Goal: Information Seeking & Learning: Learn about a topic

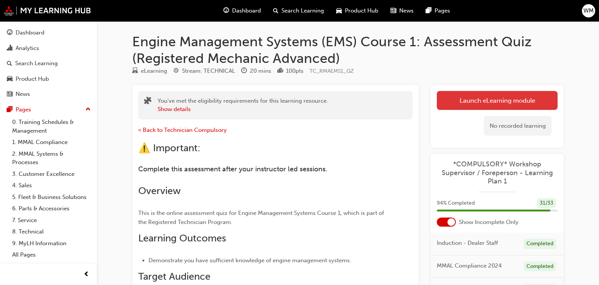
click at [453, 99] on link "Launch eLearning module" at bounding box center [497, 100] width 121 height 19
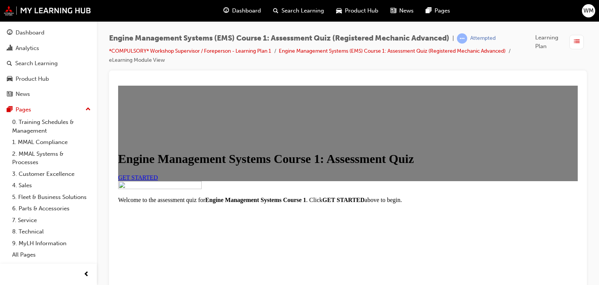
scroll to position [126, 0]
click at [158, 175] on span "GET STARTED" at bounding box center [138, 178] width 40 height 6
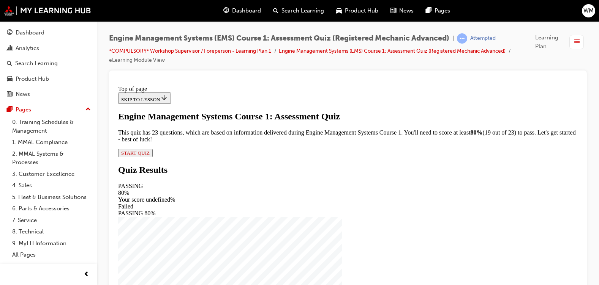
scroll to position [57, 0]
click at [150, 156] on span "START QUIZ" at bounding box center [135, 153] width 28 height 6
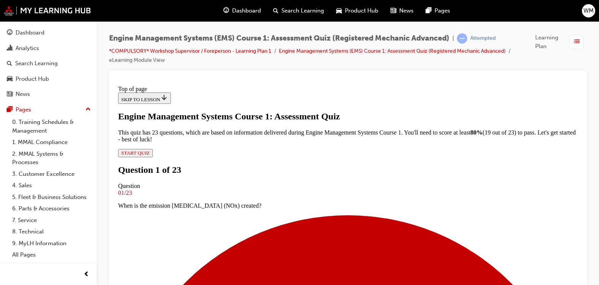
scroll to position [93, 0]
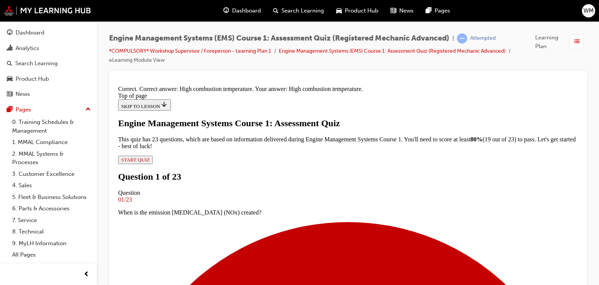
scroll to position [167, 0]
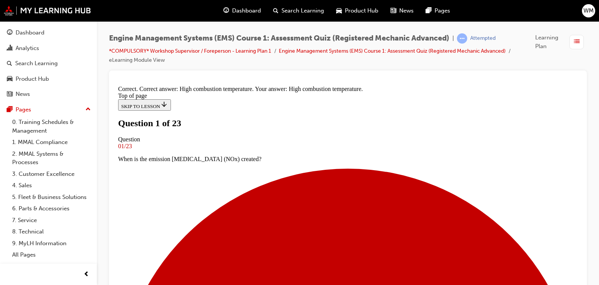
scroll to position [101, 0]
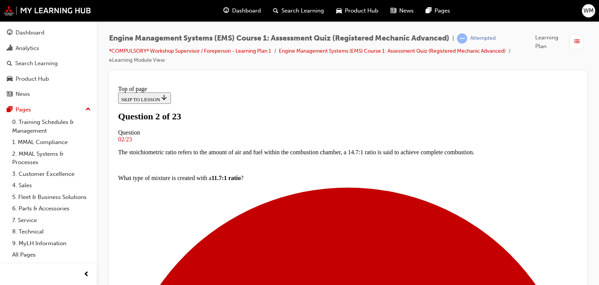
scroll to position [77, 0]
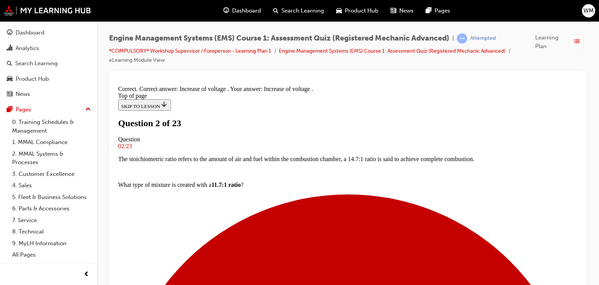
scroll to position [219, 0]
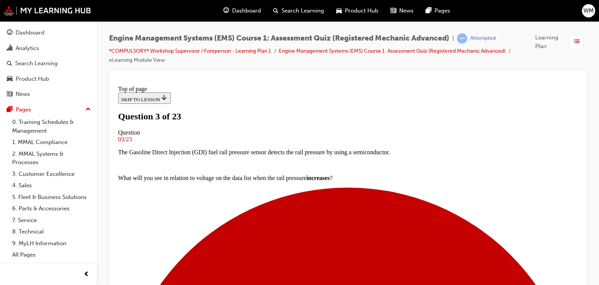
scroll to position [54, 0]
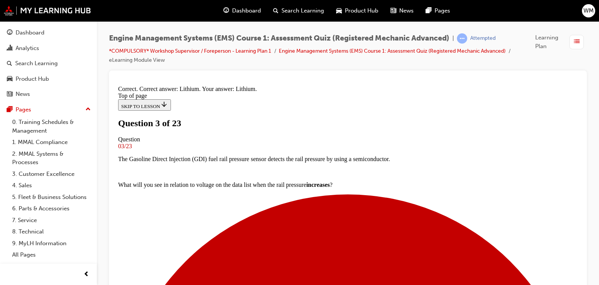
scroll to position [167, 0]
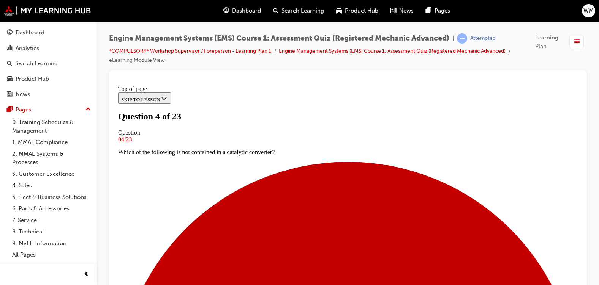
scroll to position [102, 0]
drag, startPoint x: 578, startPoint y: 197, endPoint x: 697, endPoint y: 334, distance: 180.8
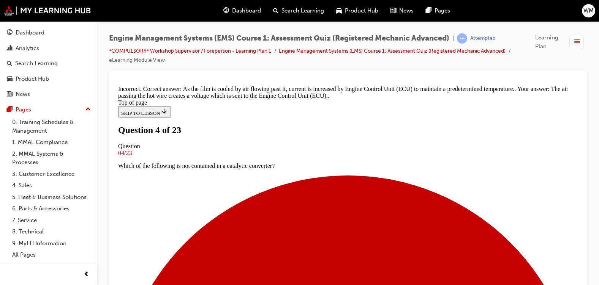
scroll to position [170, 0]
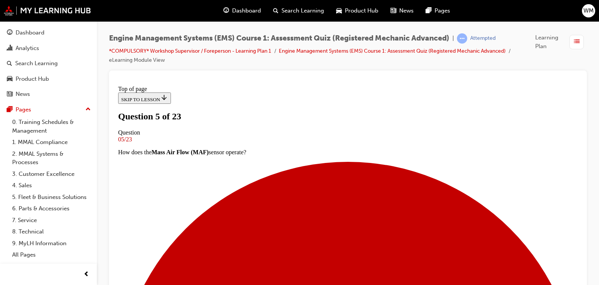
scroll to position [64, 0]
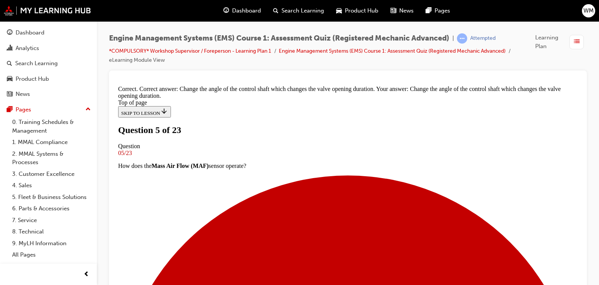
scroll to position [158, 0]
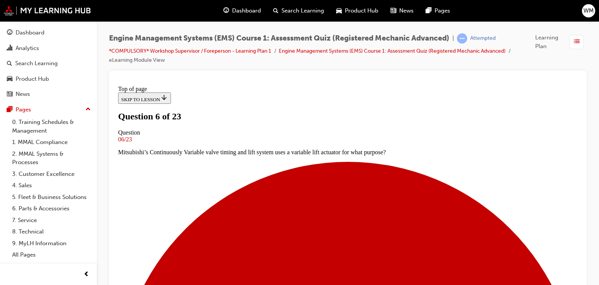
scroll to position [90, 0]
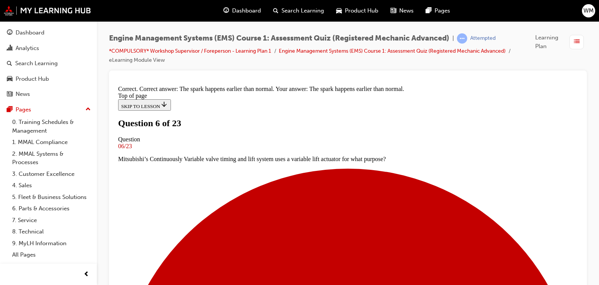
scroll to position [158, 0]
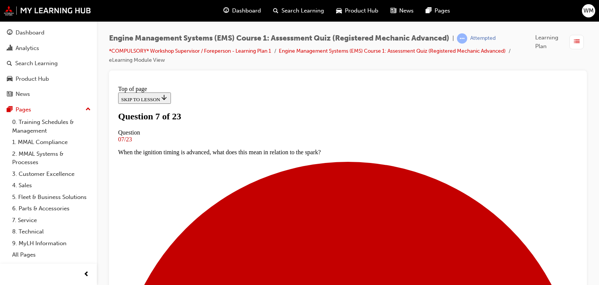
scroll to position [77, 0]
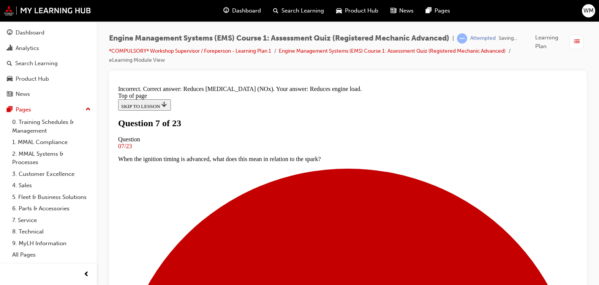
scroll to position [137, 0]
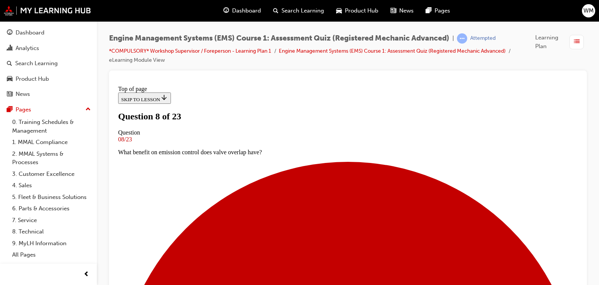
scroll to position [115, 0]
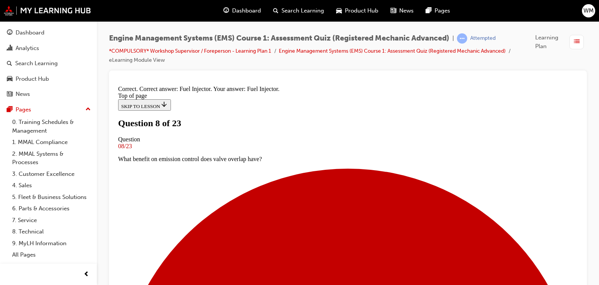
scroll to position [206, 0]
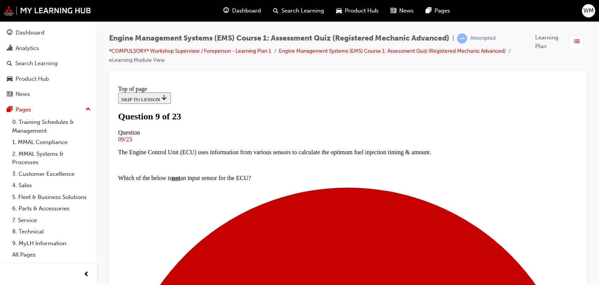
scroll to position [77, 0]
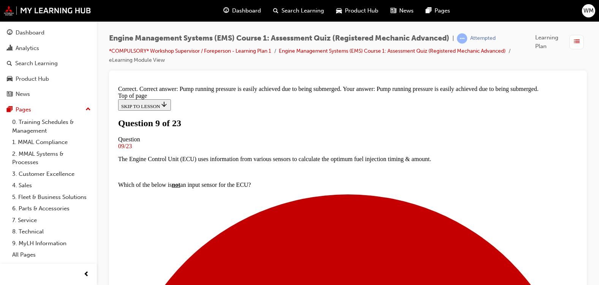
scroll to position [163, 0]
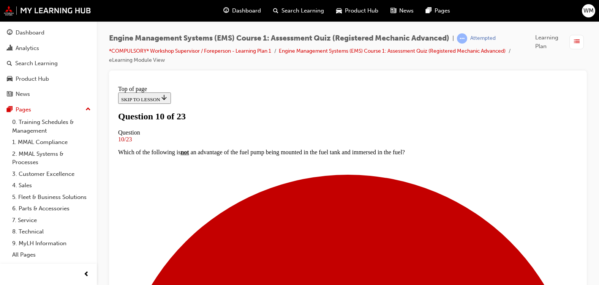
scroll to position [81, 0]
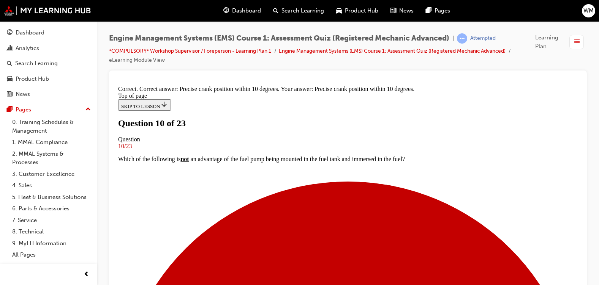
scroll to position [150, 0]
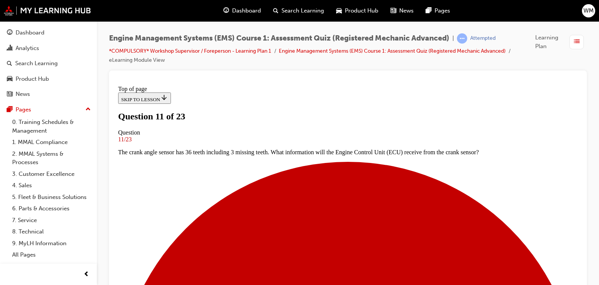
scroll to position [99, 0]
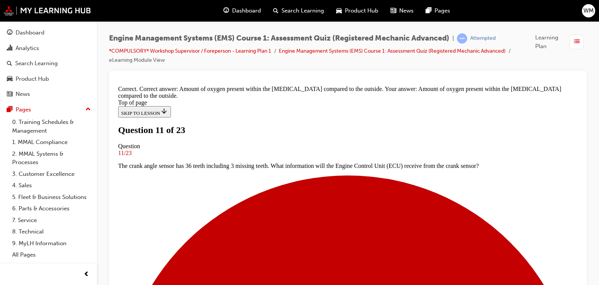
scroll to position [165, 0]
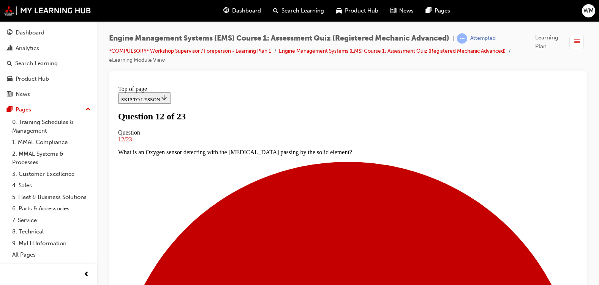
scroll to position [82, 0]
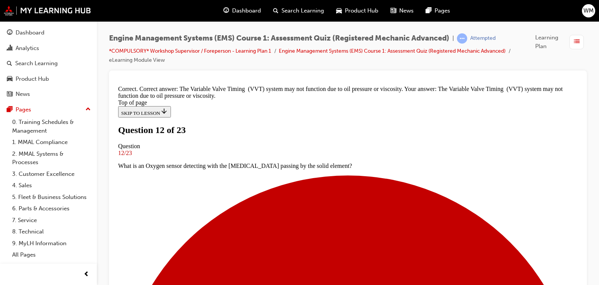
scroll to position [173, 0]
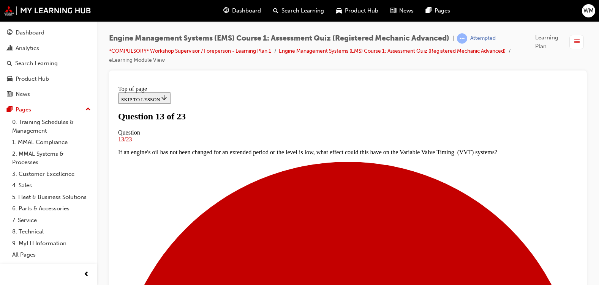
scroll to position [94, 0]
drag, startPoint x: 576, startPoint y: 165, endPoint x: 702, endPoint y: 221, distance: 137.8
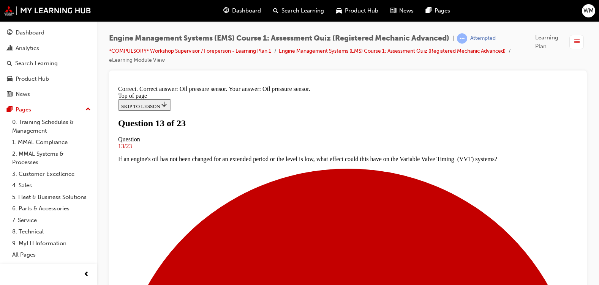
scroll to position [180, 0]
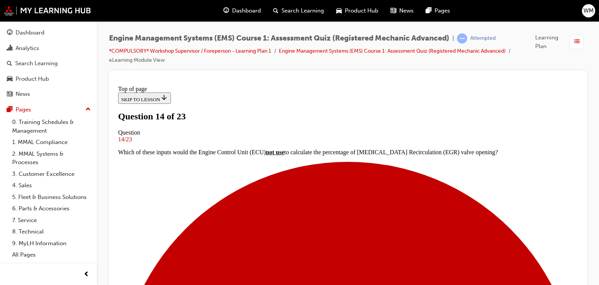
scroll to position [101, 0]
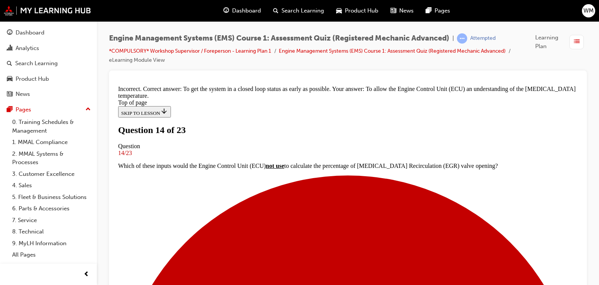
scroll to position [146, 0]
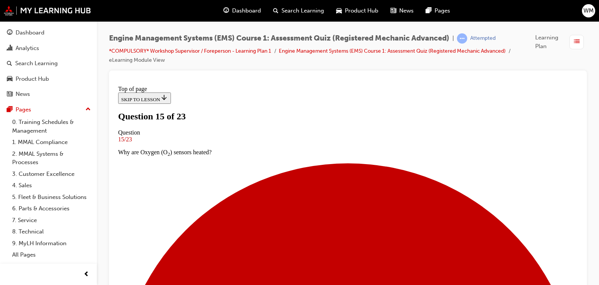
scroll to position [84, 0]
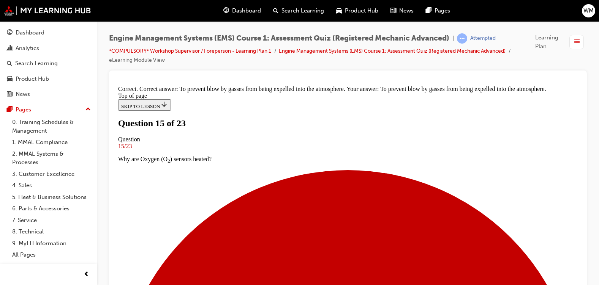
scroll to position [175, 0]
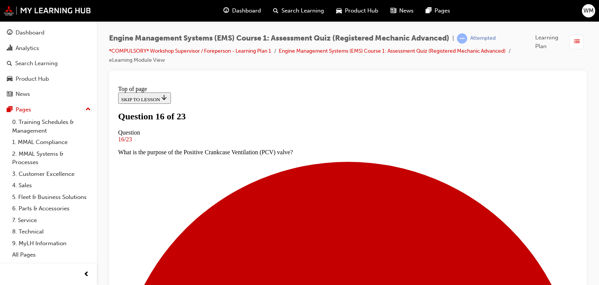
scroll to position [90, 0]
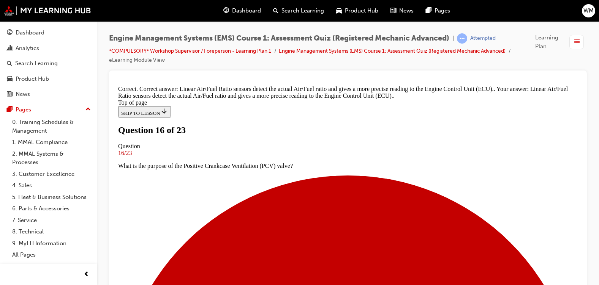
scroll to position [165, 0]
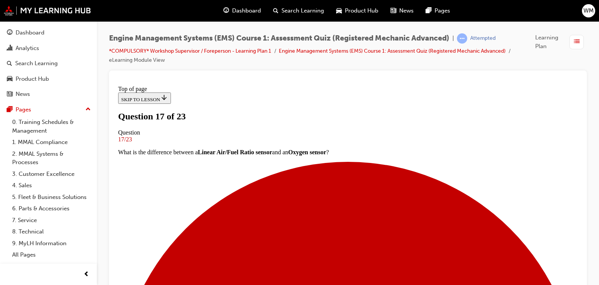
scroll to position [102, 0]
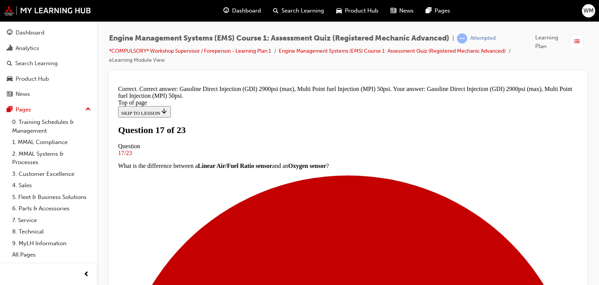
scroll to position [211, 0]
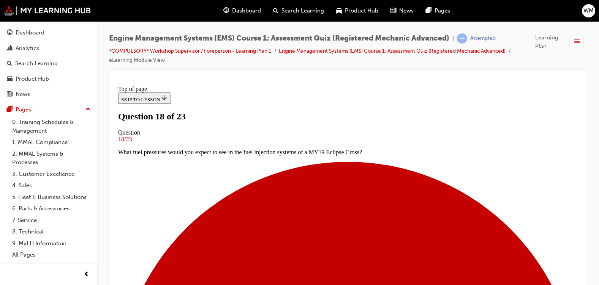
scroll to position [92, 0]
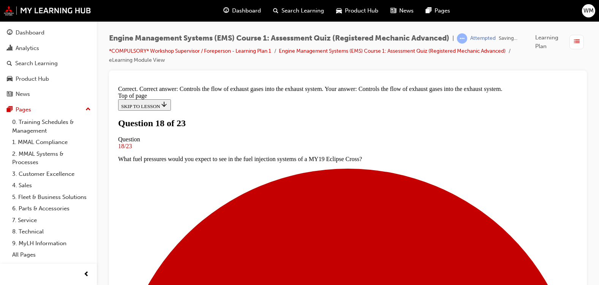
scroll to position [188, 0]
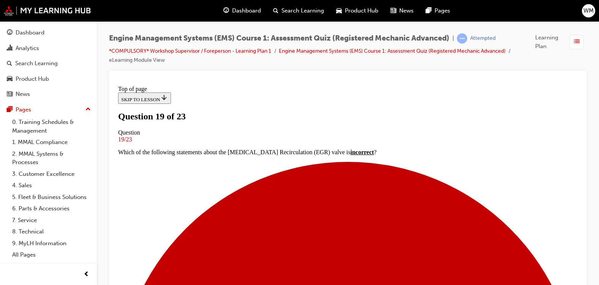
scroll to position [96, 0]
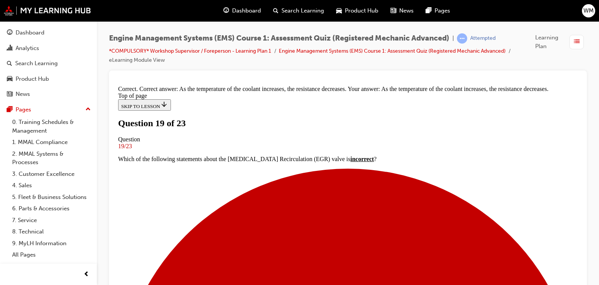
scroll to position [195, 0]
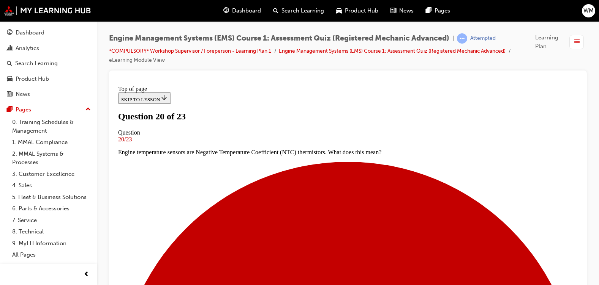
scroll to position [71, 0]
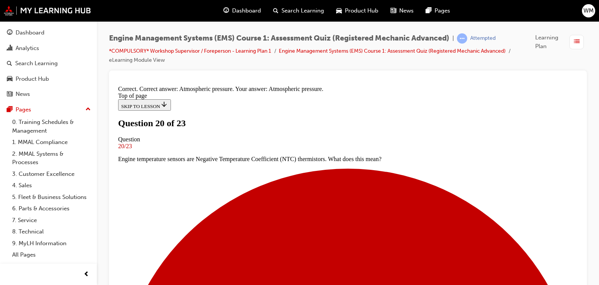
scroll to position [150, 0]
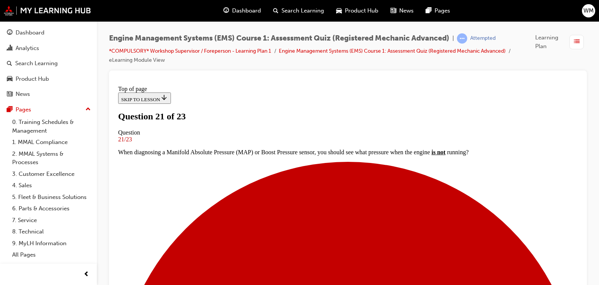
scroll to position [100, 0]
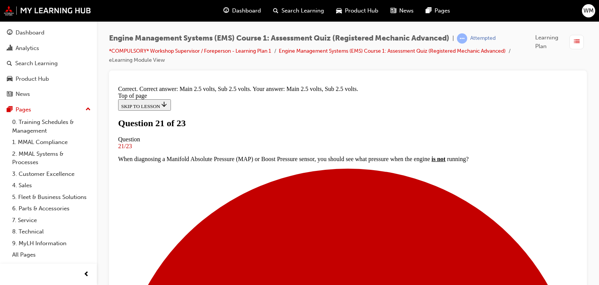
scroll to position [180, 0]
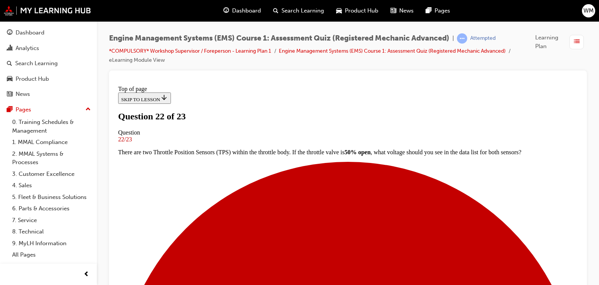
scroll to position [85, 0]
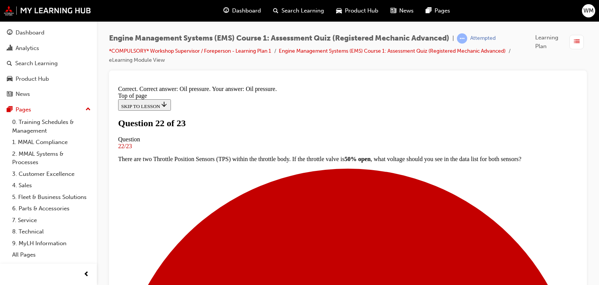
scroll to position [163, 0]
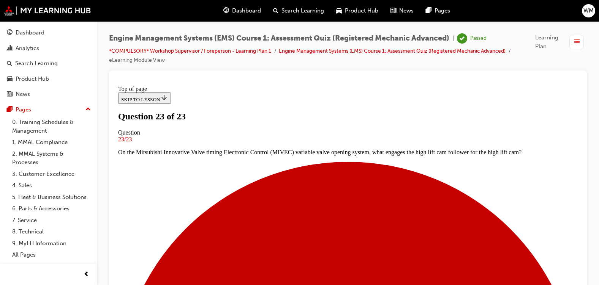
scroll to position [178, 0]
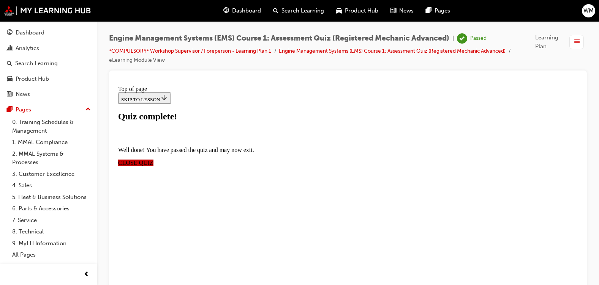
click at [153, 160] on span "CLOSE QUIZ" at bounding box center [135, 163] width 35 height 6
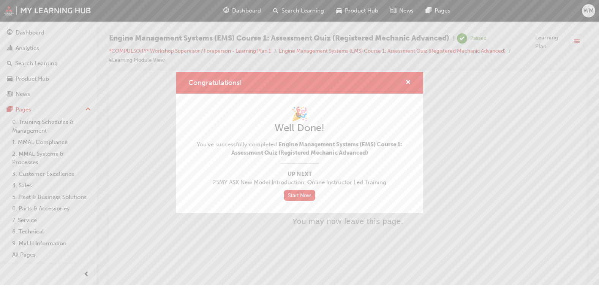
scroll to position [0, 0]
click at [407, 82] on span "cross-icon" at bounding box center [408, 83] width 6 height 7
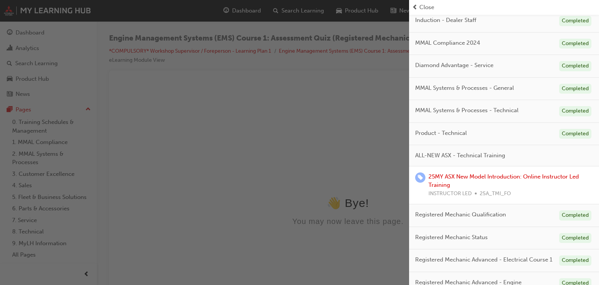
click at [449, 158] on span "ALL-NEW ASX - Technical Training" at bounding box center [460, 155] width 90 height 9
click at [417, 158] on span "ALL-NEW ASX - Technical Training" at bounding box center [460, 155] width 90 height 9
click at [417, 156] on span "ALL-NEW ASX - Technical Training" at bounding box center [460, 155] width 90 height 9
click at [422, 11] on span "Close" at bounding box center [426, 7] width 15 height 9
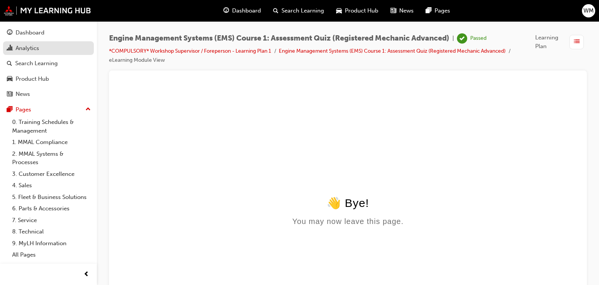
click at [57, 47] on div "Analytics" at bounding box center [48, 48] width 83 height 9
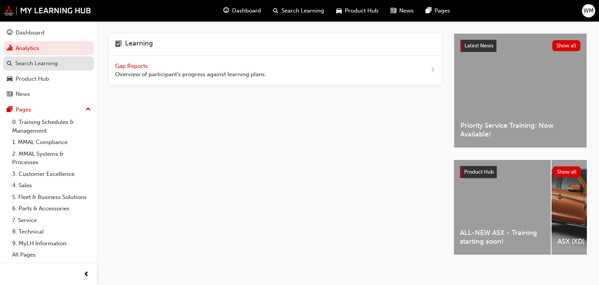
click at [54, 69] on link "Search Learning" at bounding box center [48, 64] width 91 height 14
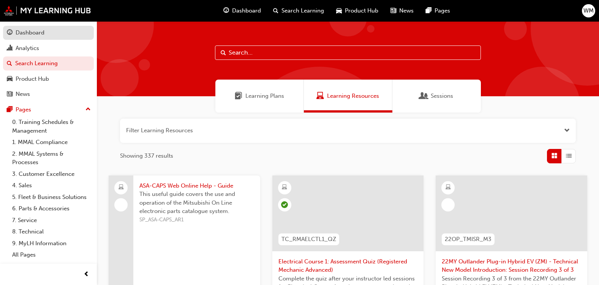
click at [61, 30] on div "Dashboard" at bounding box center [48, 32] width 83 height 9
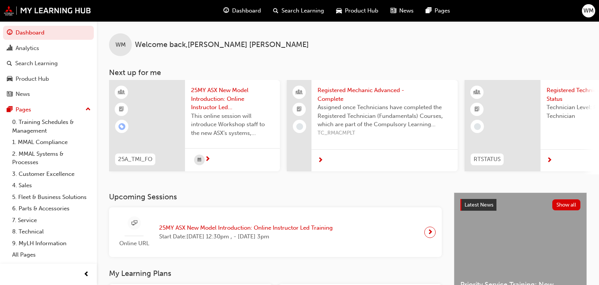
click at [298, 16] on div "Search Learning" at bounding box center [298, 11] width 63 height 16
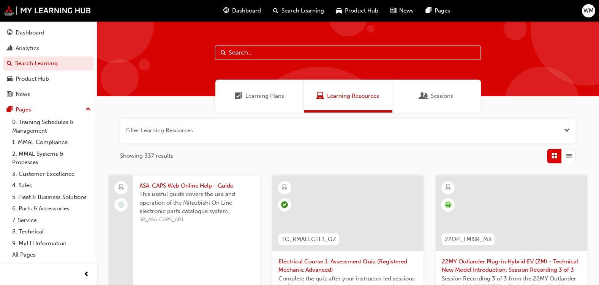
drag, startPoint x: 264, startPoint y: 54, endPoint x: 263, endPoint y: 49, distance: 4.9
click at [264, 54] on input "text" at bounding box center [348, 53] width 266 height 14
click at [313, 50] on input "text" at bounding box center [348, 53] width 266 height 14
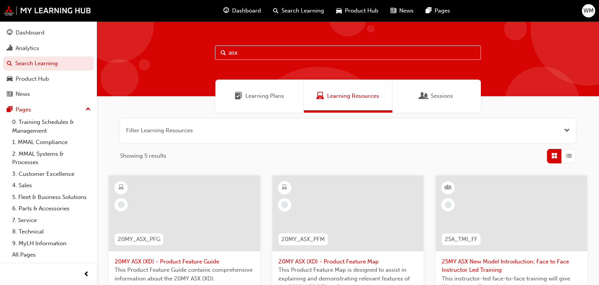
type input "asx"
drag, startPoint x: 11, startPoint y: 271, endPoint x: 176, endPoint y: 136, distance: 213.3
click at [176, 136] on button "button" at bounding box center [348, 131] width 456 height 24
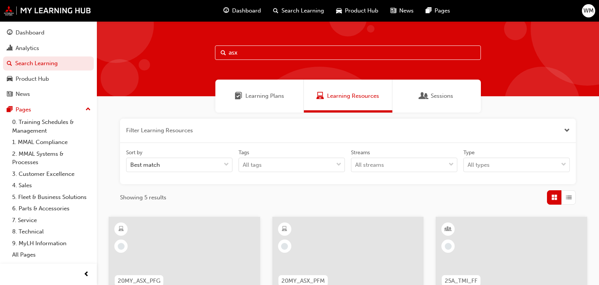
click at [140, 54] on div at bounding box center [116, 25] width 76 height 76
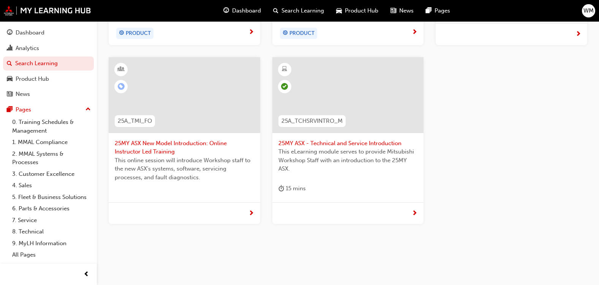
scroll to position [342, 0]
click at [297, 143] on span "25MY ASX - Technical and Service Introduction" at bounding box center [347, 143] width 139 height 9
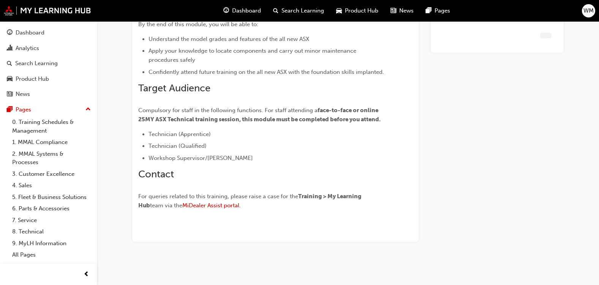
scroll to position [150, 0]
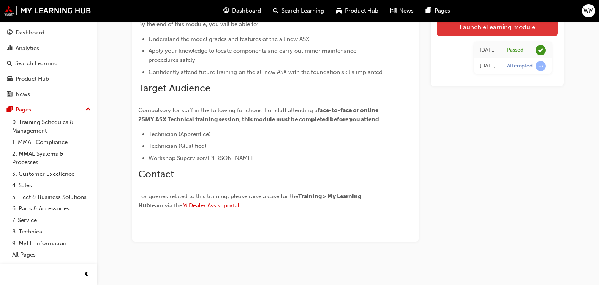
click at [521, 27] on link "Launch eLearning module" at bounding box center [497, 26] width 121 height 19
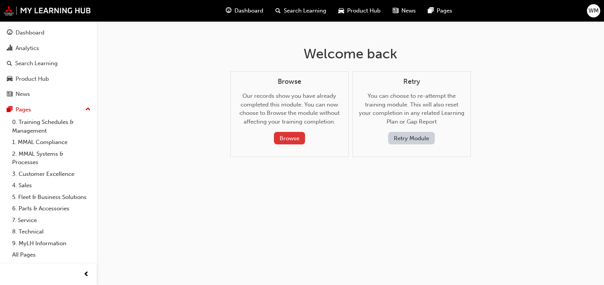
click at [291, 136] on button "Browse" at bounding box center [289, 138] width 31 height 13
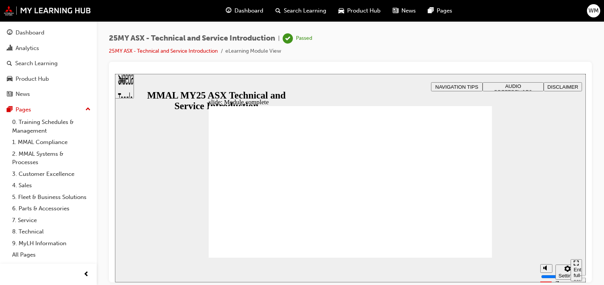
click at [131, 87] on div "Sidebar Toggle" at bounding box center [124, 89] width 13 height 46
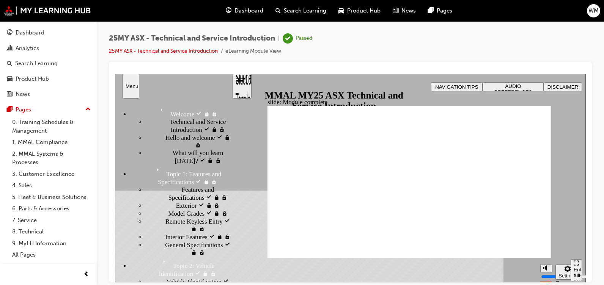
click at [130, 106] on div "Welcome Welcome" at bounding box center [181, 111] width 102 height 13
click at [148, 105] on div "Welcome visited Welcome" at bounding box center [181, 111] width 102 height 13
click at [170, 124] on span "Technical and Service Introduction visited" at bounding box center [201, 125] width 62 height 15
click at [131, 87] on div "Menu" at bounding box center [131, 86] width 11 height 6
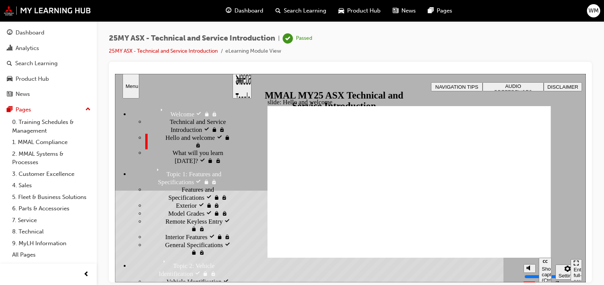
click at [131, 86] on div "Menu" at bounding box center [131, 86] width 11 height 6
click at [241, 84] on div "Sidebar Toggle" at bounding box center [242, 89] width 13 height 46
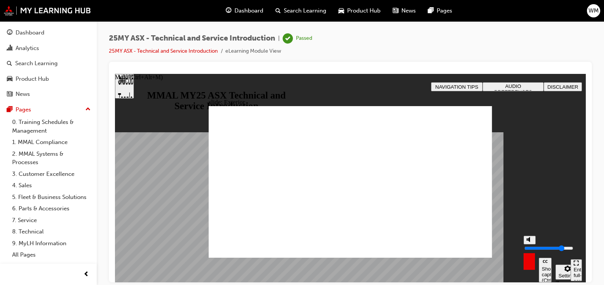
click at [534, 244] on button "Mute (Ctrl+Alt+M)" at bounding box center [530, 240] width 12 height 9
click at [529, 246] on input "volume" at bounding box center [549, 248] width 49 height 6
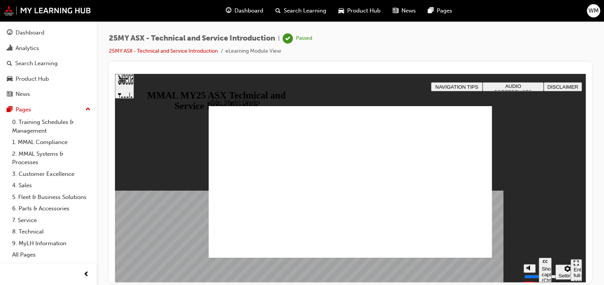
type input "3"
click at [530, 250] on input "volume" at bounding box center [549, 248] width 49 height 6
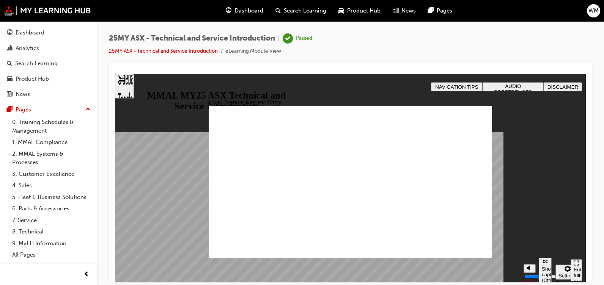
type input "21"
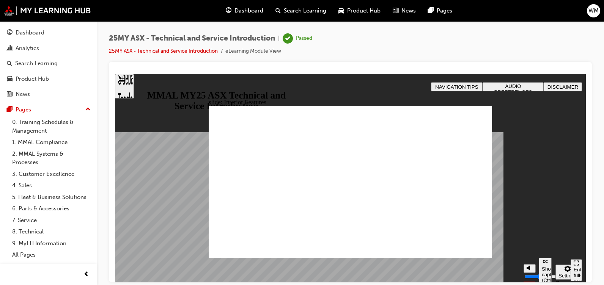
type input "17"
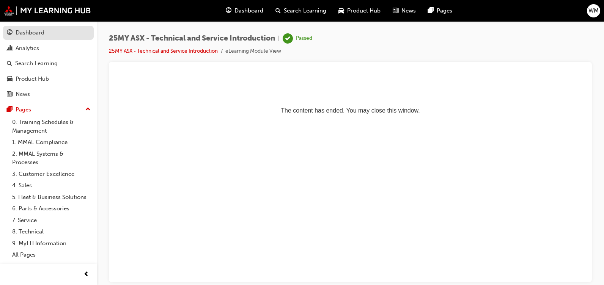
click at [35, 37] on div "Dashboard" at bounding box center [30, 32] width 29 height 9
